Goal: Navigation & Orientation: Find specific page/section

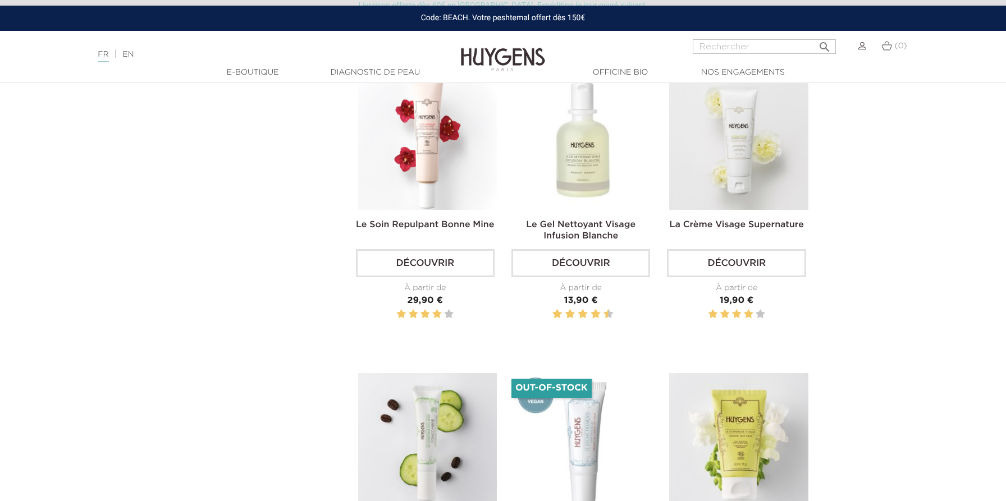
scroll to position [991, 0]
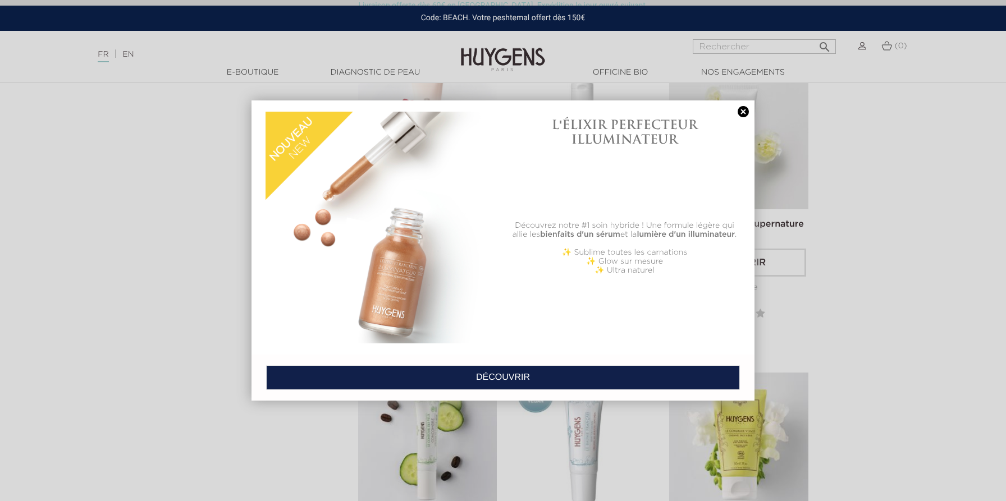
click at [748, 113] on link at bounding box center [743, 112] width 16 height 12
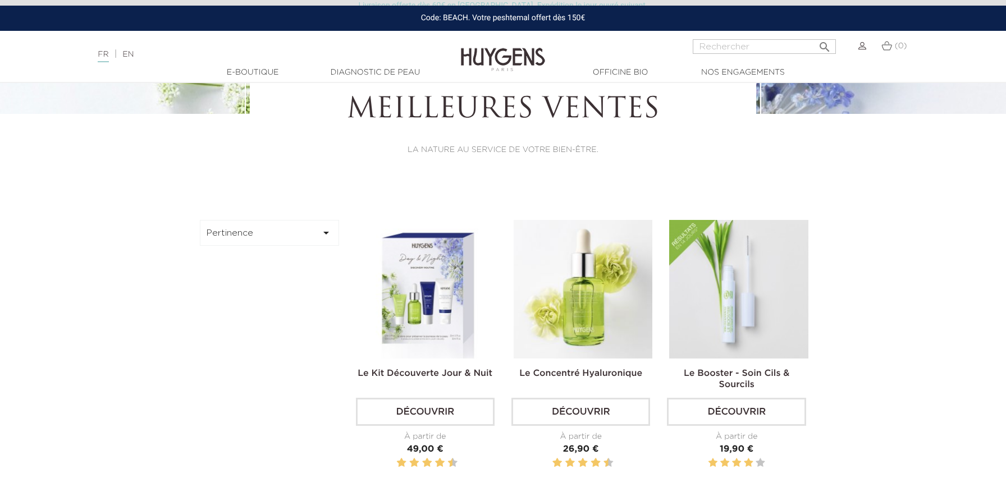
scroll to position [0, 0]
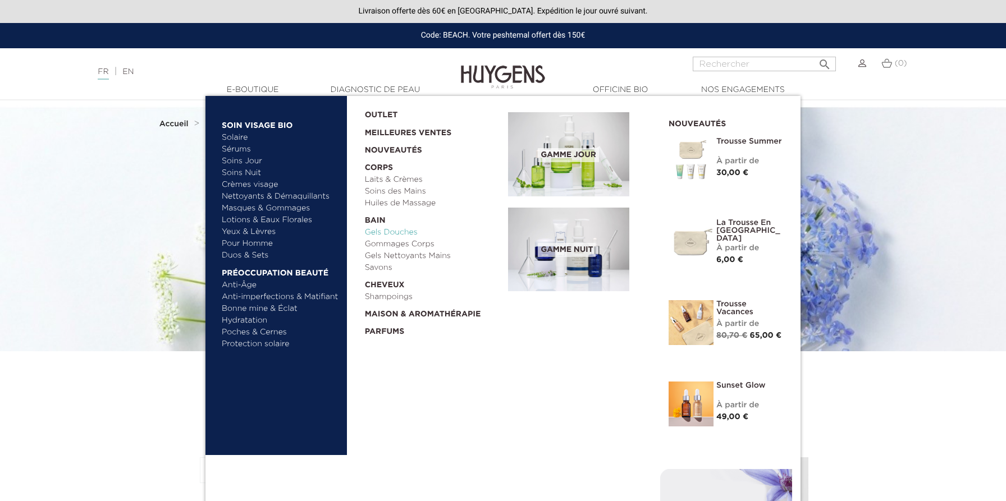
click at [397, 233] on link "Gels Douches" at bounding box center [433, 233] width 136 height 12
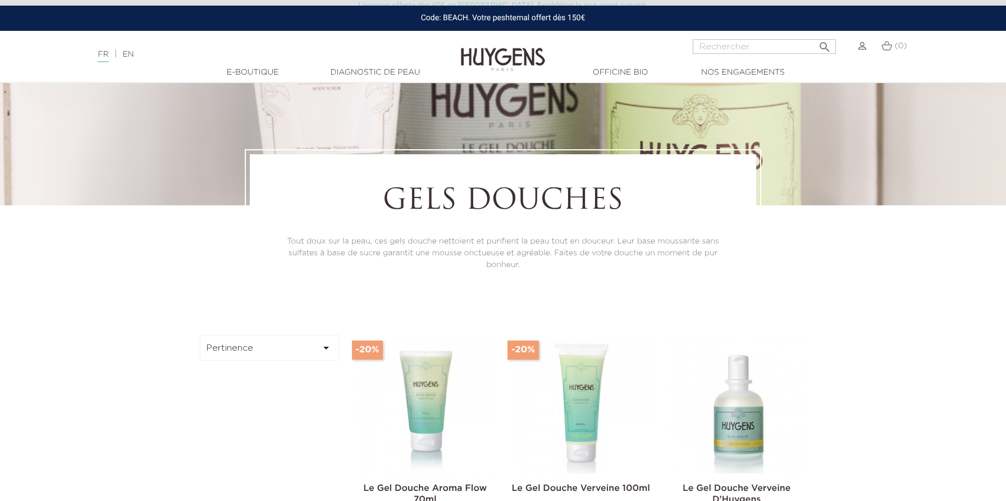
scroll to position [144, 0]
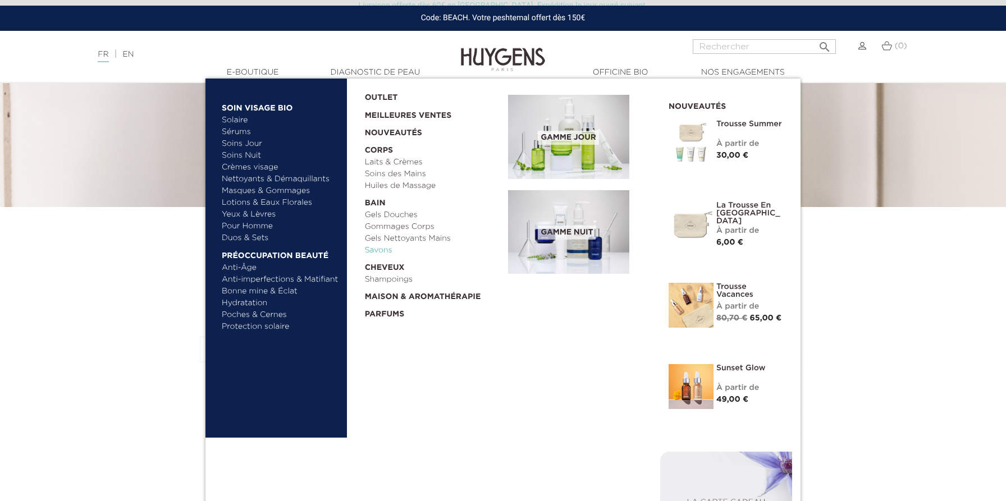
click at [385, 250] on link "Savons" at bounding box center [433, 251] width 136 height 12
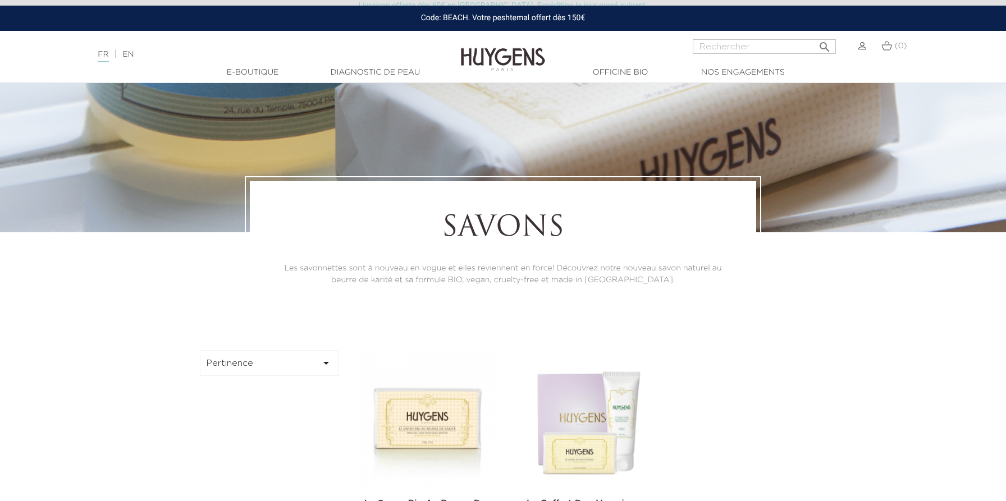
scroll to position [117, 0]
